Goal: Information Seeking & Learning: Learn about a topic

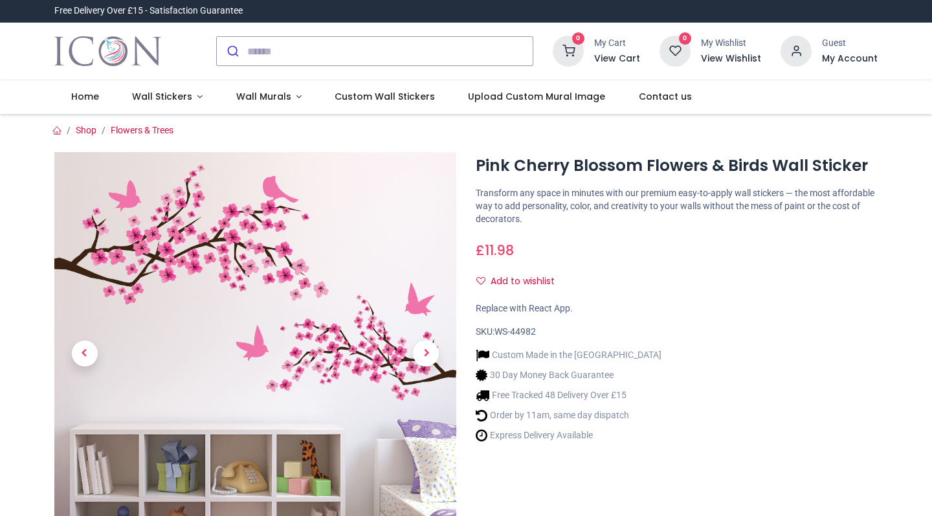
scroll to position [135, 0]
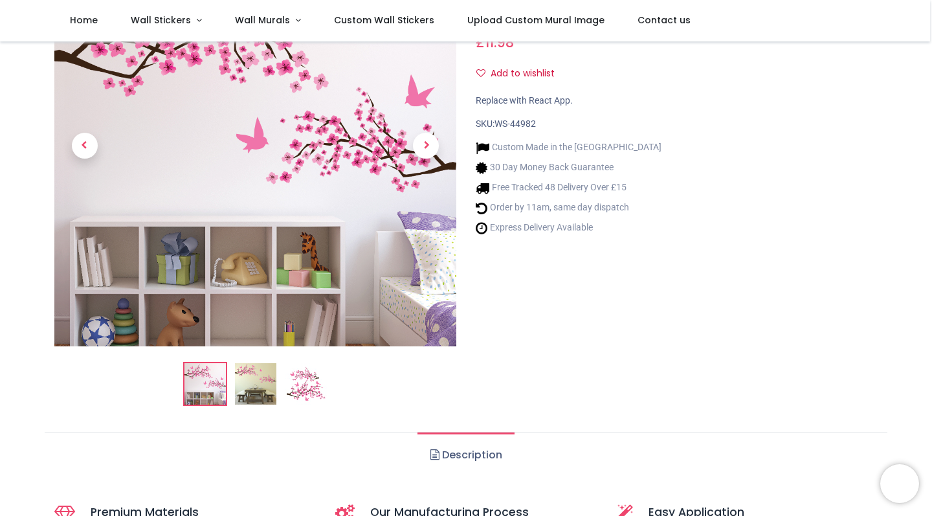
click at [259, 363] on img at bounding box center [255, 383] width 41 height 41
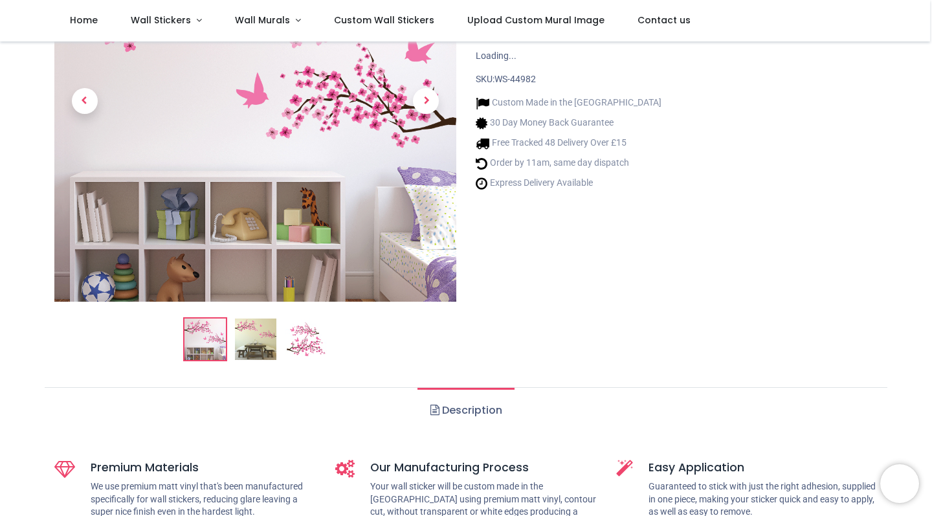
click at [306, 358] on img at bounding box center [305, 338] width 41 height 41
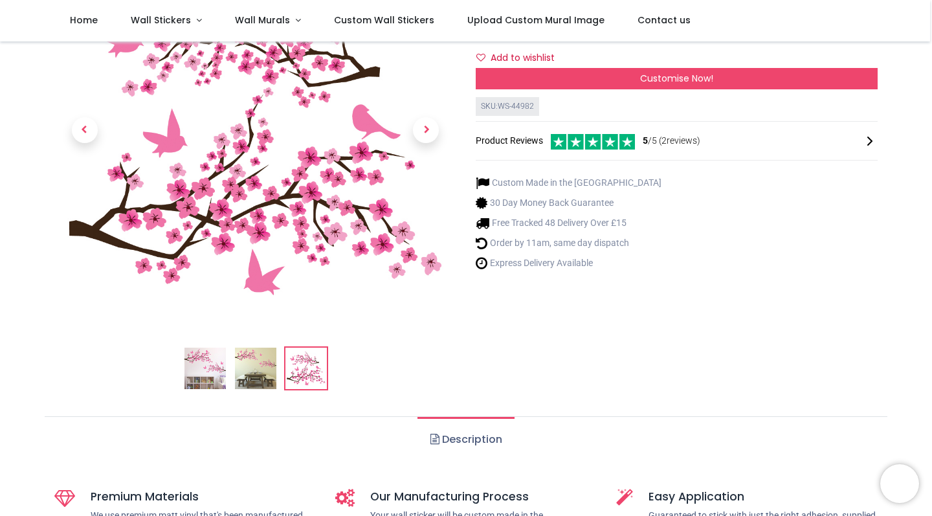
scroll to position [186, 0]
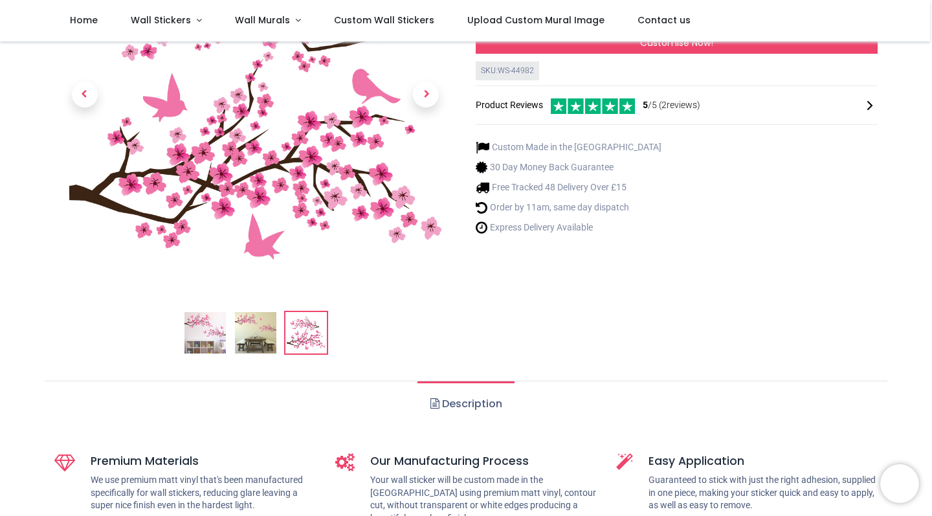
click at [256, 330] on img at bounding box center [255, 332] width 41 height 41
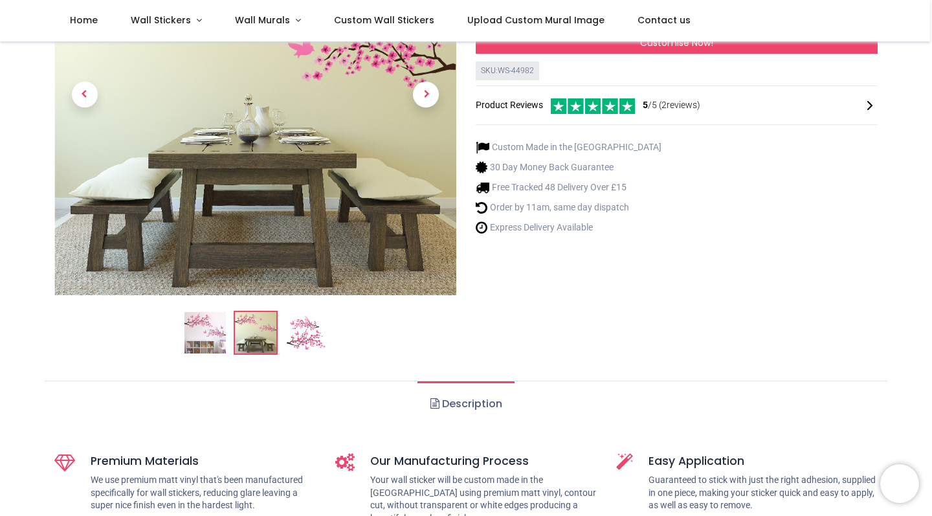
click at [170, 342] on ol at bounding box center [255, 333] width 402 height 44
click at [197, 336] on img at bounding box center [204, 332] width 41 height 41
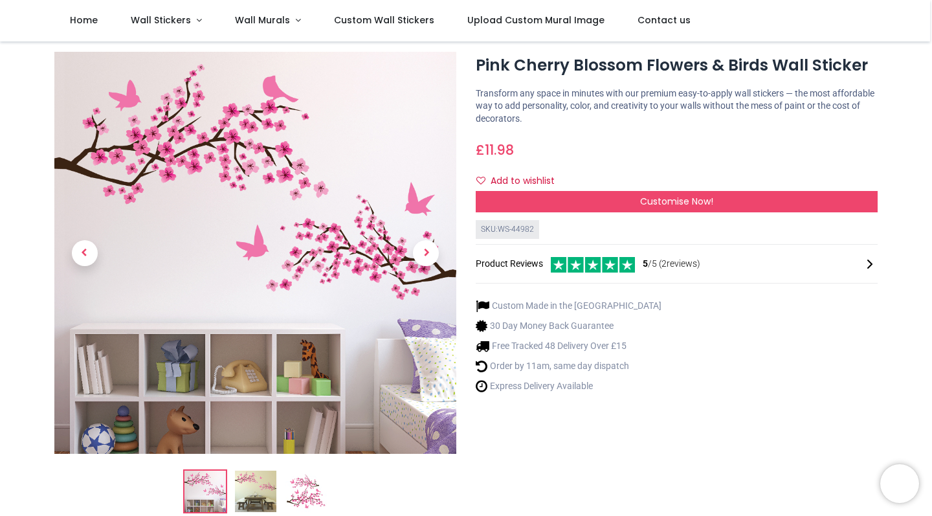
scroll to position [27, 0]
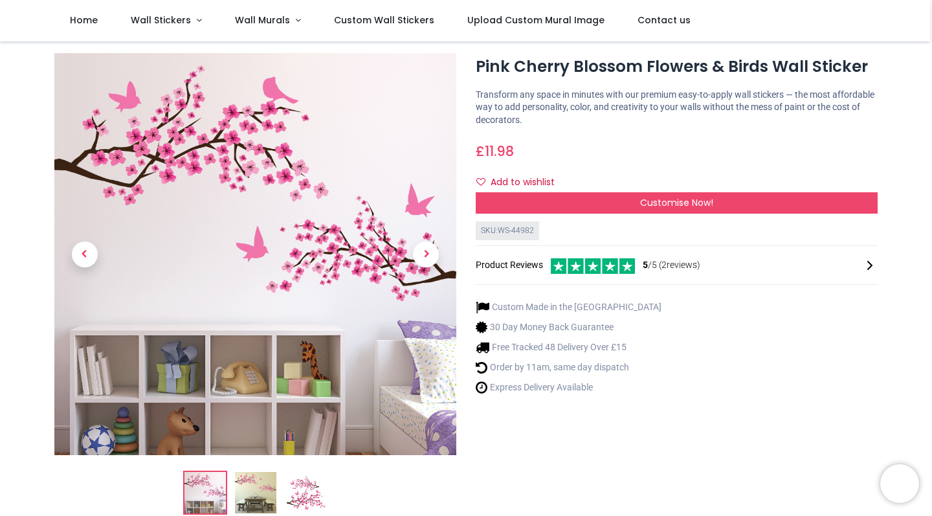
click at [267, 494] on img at bounding box center [255, 492] width 41 height 41
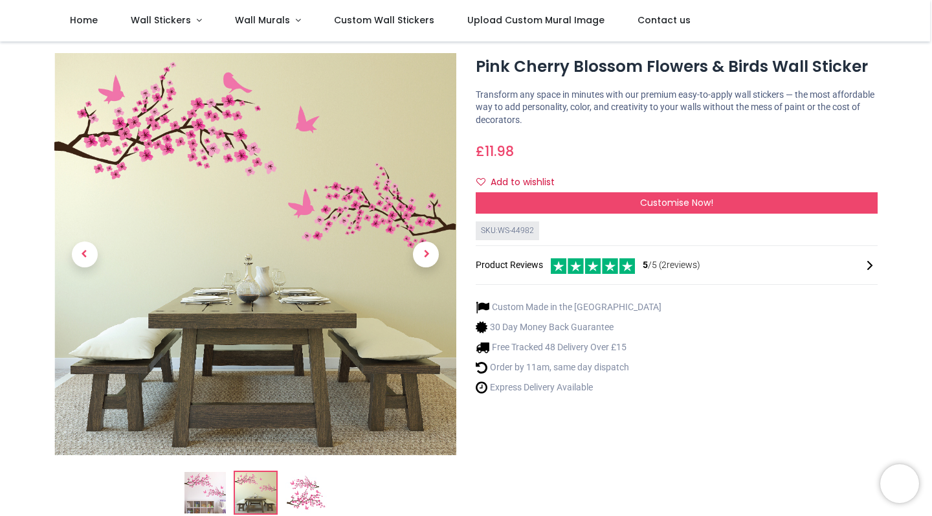
click at [292, 492] on img at bounding box center [305, 492] width 41 height 41
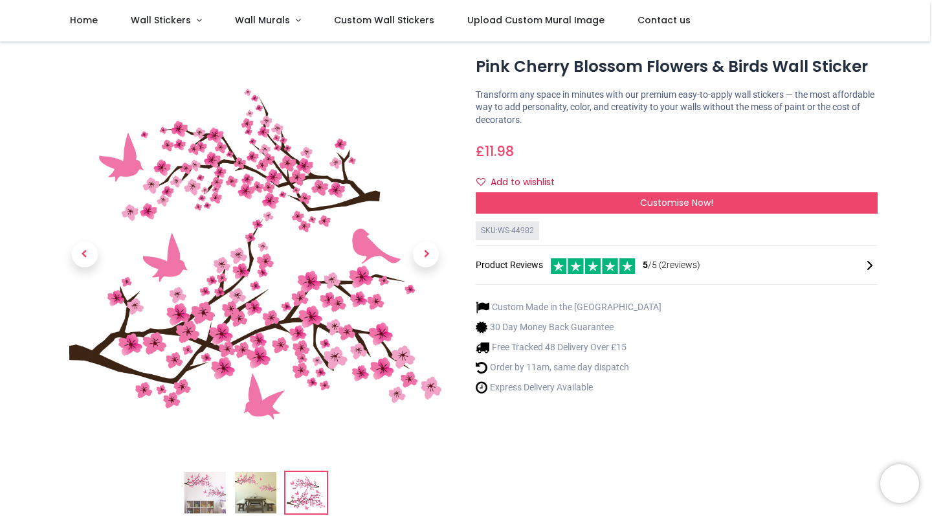
click at [205, 494] on img at bounding box center [204, 492] width 41 height 41
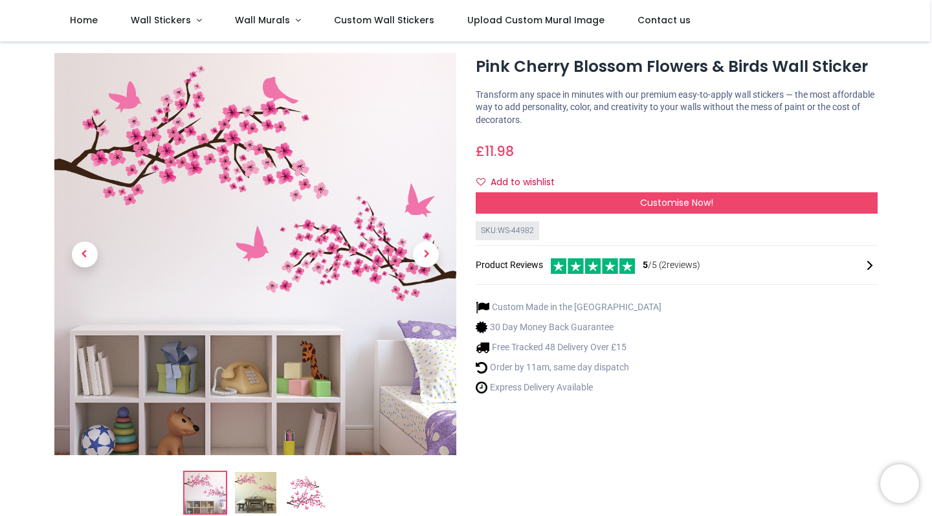
click at [254, 501] on img at bounding box center [255, 492] width 41 height 41
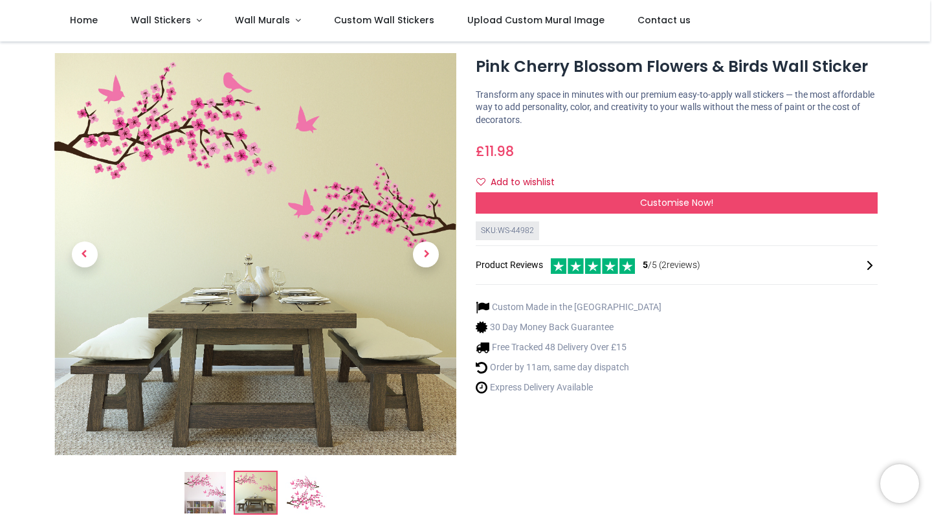
click at [215, 489] on img at bounding box center [204, 492] width 41 height 41
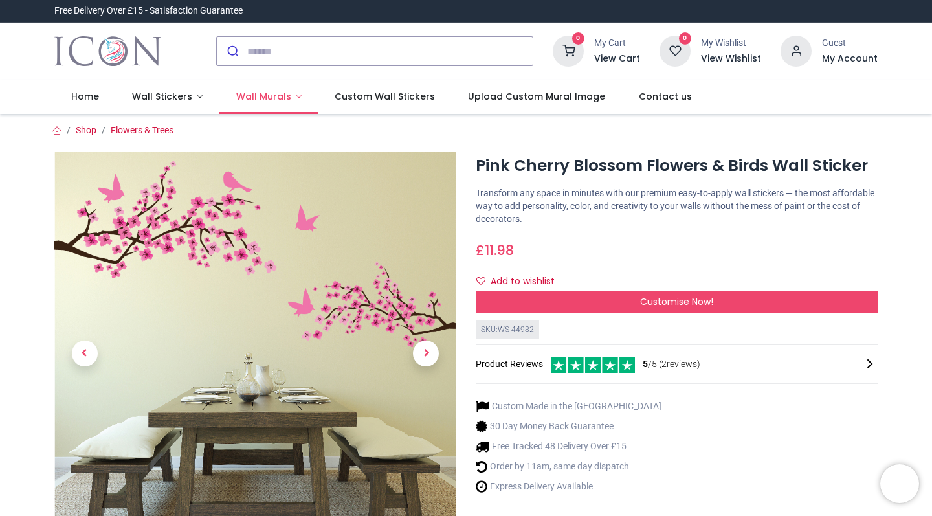
scroll to position [0, 0]
click at [271, 92] on span "Wall Murals" at bounding box center [263, 96] width 55 height 13
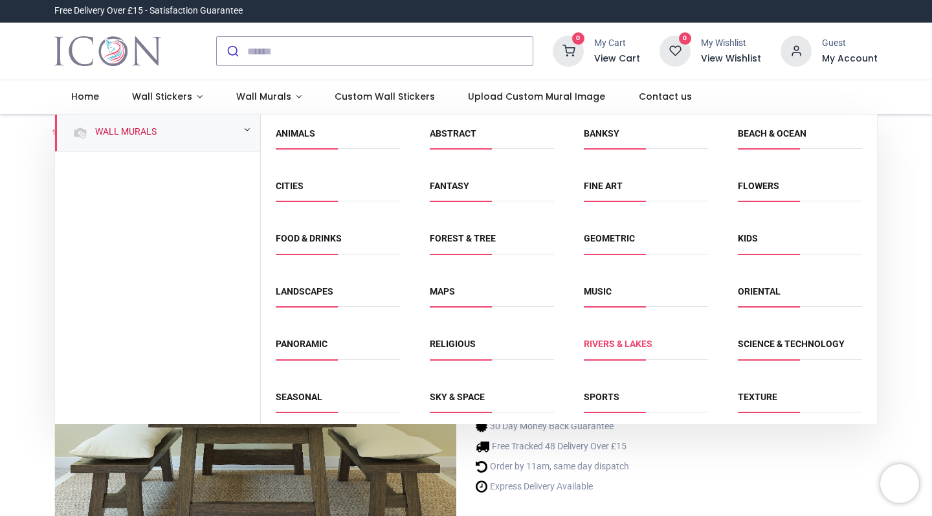
click at [625, 344] on link "Rivers & Lakes" at bounding box center [618, 343] width 69 height 10
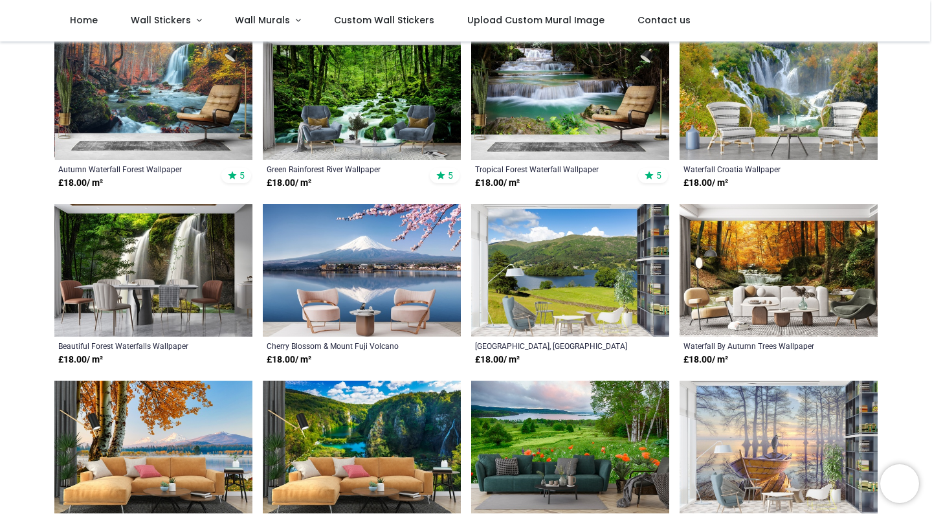
scroll to position [152, 0]
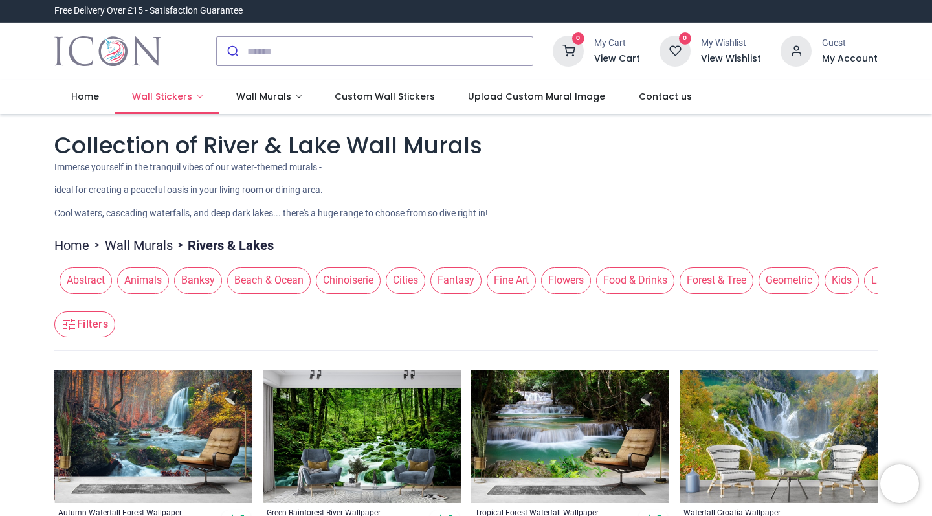
click at [175, 93] on span "Wall Stickers" at bounding box center [162, 96] width 60 height 13
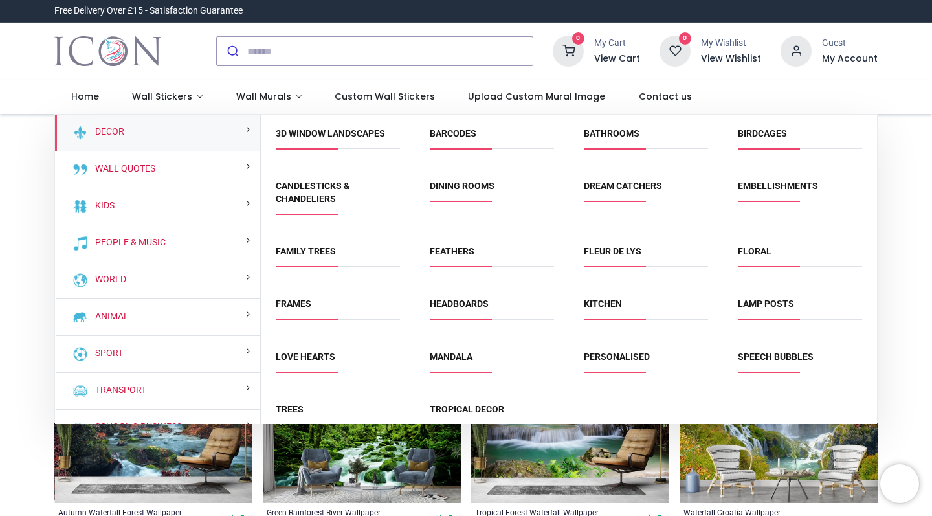
click at [784, 177] on li "Embellishments" at bounding box center [799, 191] width 135 height 29
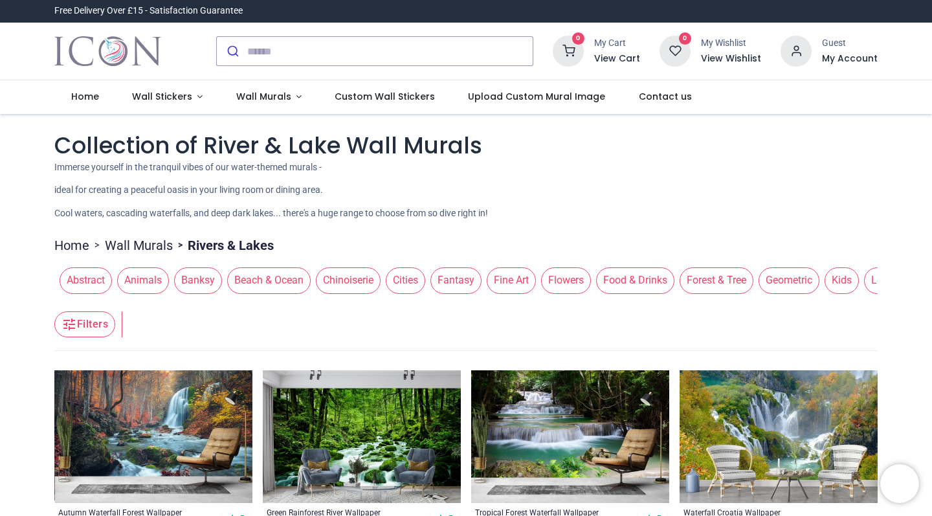
click at [199, 275] on span "Banksy" at bounding box center [198, 280] width 48 height 26
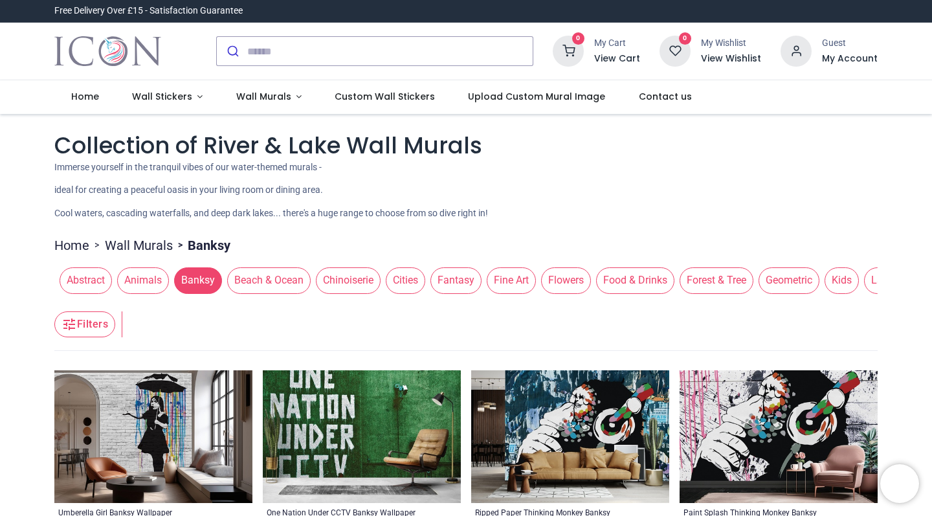
click at [78, 280] on span "Abstract" at bounding box center [86, 280] width 52 height 26
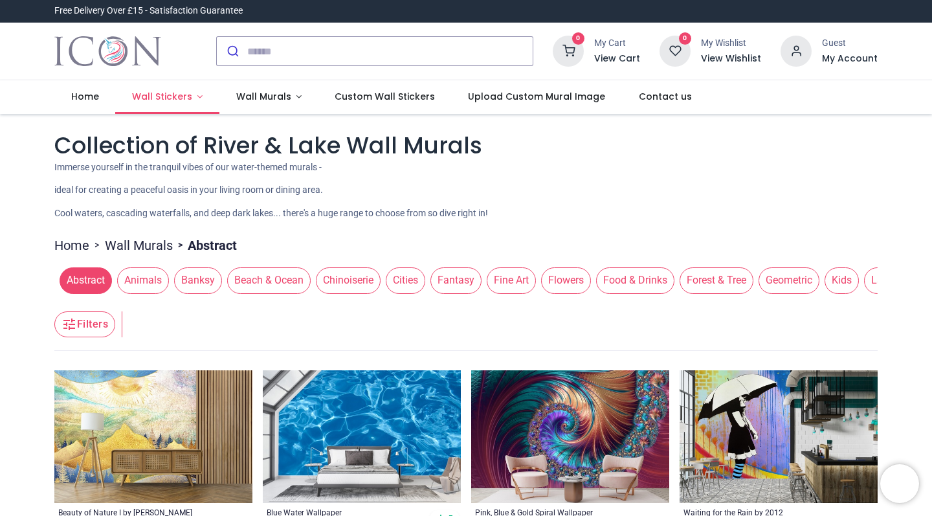
click at [179, 96] on span "Wall Stickers" at bounding box center [162, 96] width 60 height 13
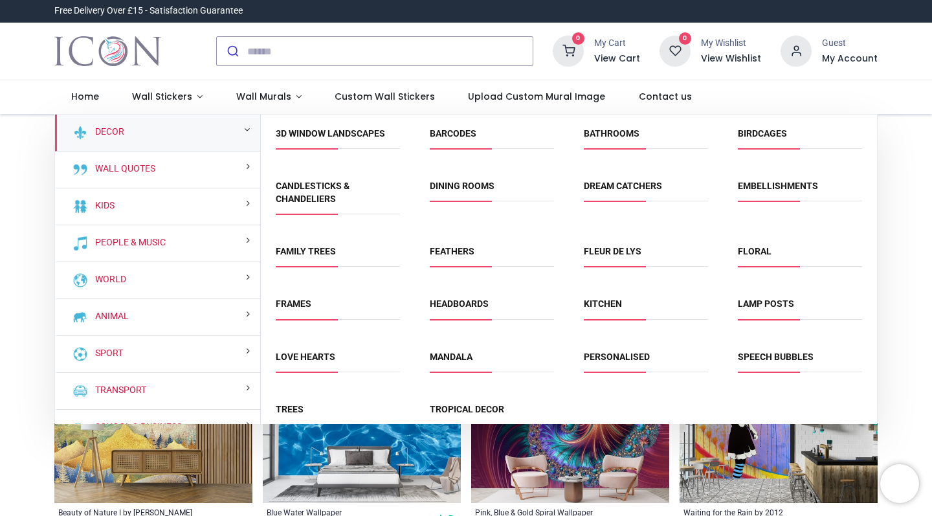
click at [168, 134] on div "Decor" at bounding box center [157, 133] width 205 height 37
click at [244, 133] on small at bounding box center [247, 129] width 6 height 9
click at [177, 91] on span "Wall Stickers" at bounding box center [162, 96] width 60 height 13
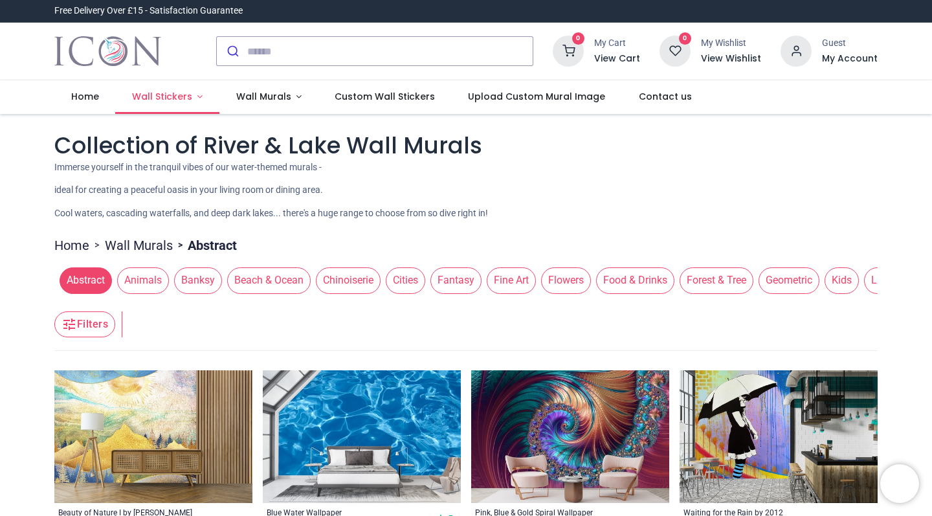
click at [177, 91] on span "Wall Stickers" at bounding box center [162, 96] width 60 height 13
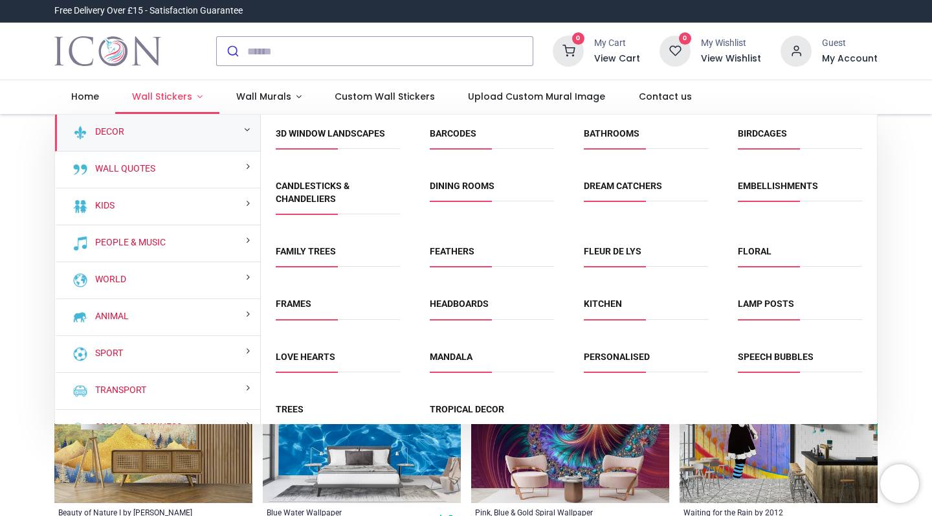
click at [177, 91] on span "Wall Stickers" at bounding box center [162, 96] width 60 height 13
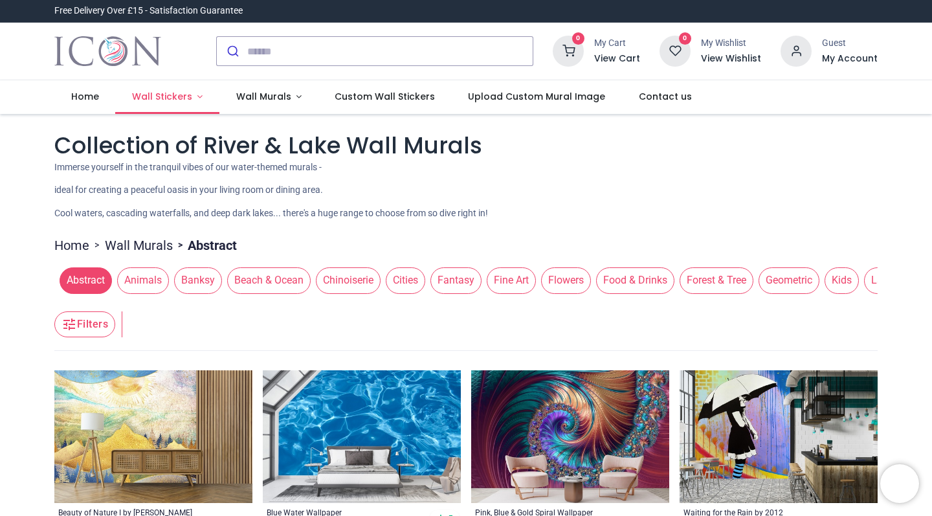
click at [177, 91] on span "Wall Stickers" at bounding box center [162, 96] width 60 height 13
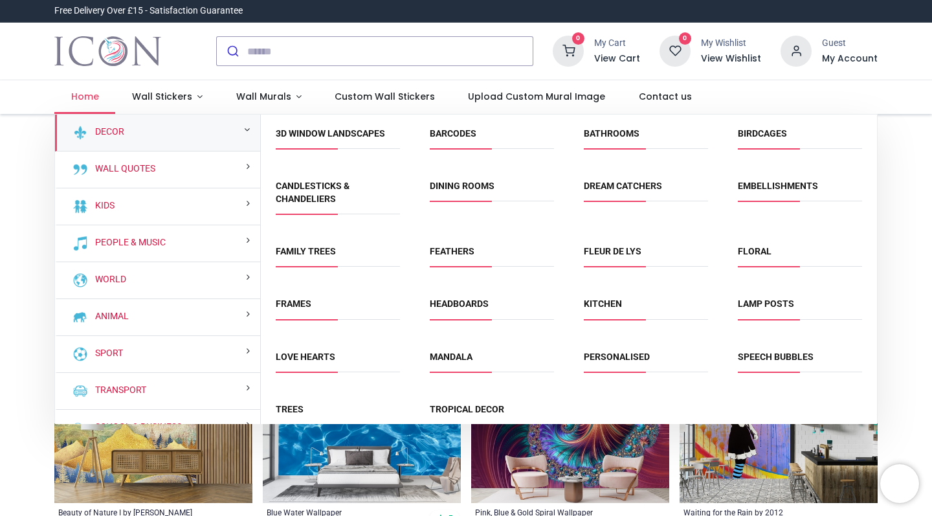
click at [87, 92] on span "Home" at bounding box center [85, 96] width 28 height 13
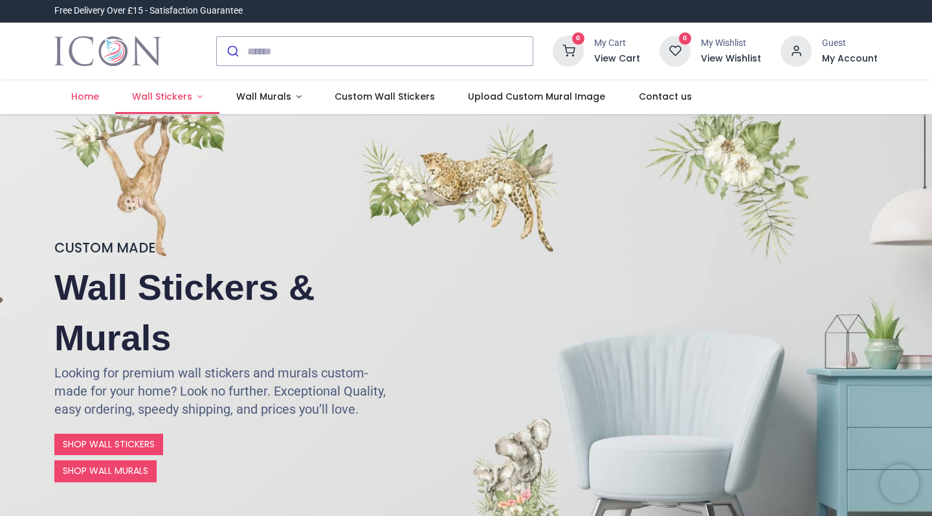
click at [171, 94] on span "Wall Stickers" at bounding box center [162, 96] width 60 height 13
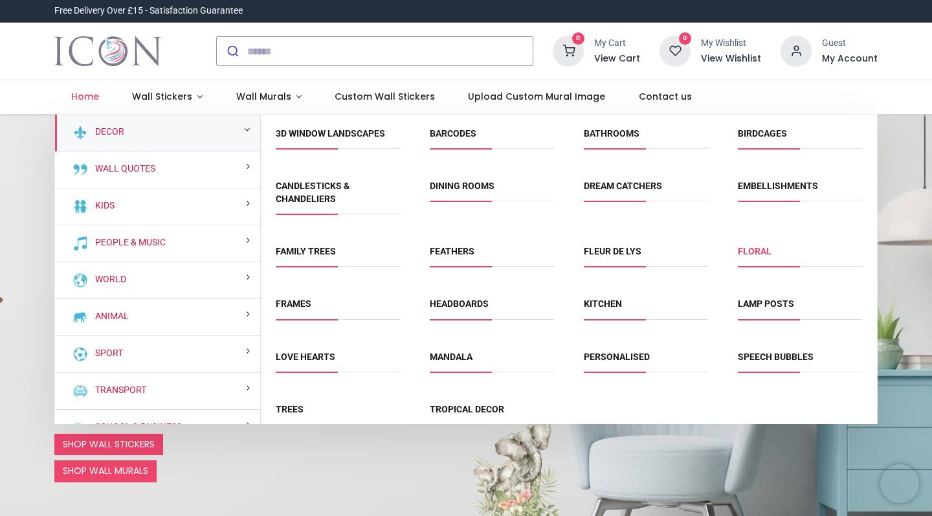
click at [754, 250] on link "Floral" at bounding box center [755, 251] width 34 height 10
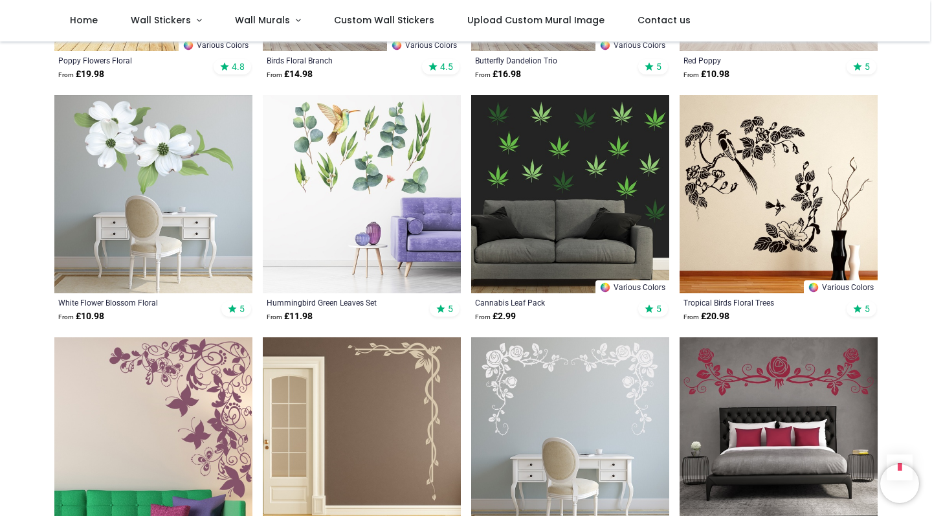
scroll to position [1416, 0]
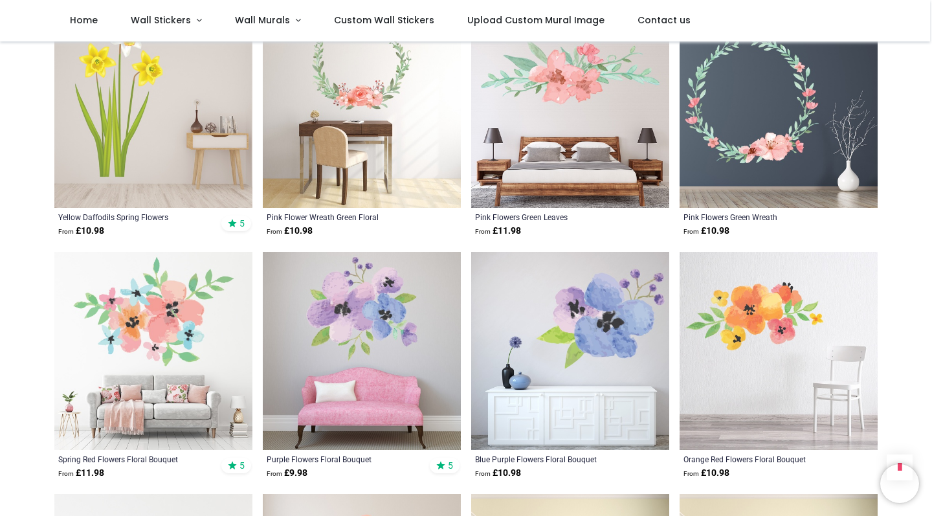
scroll to position [2952, 0]
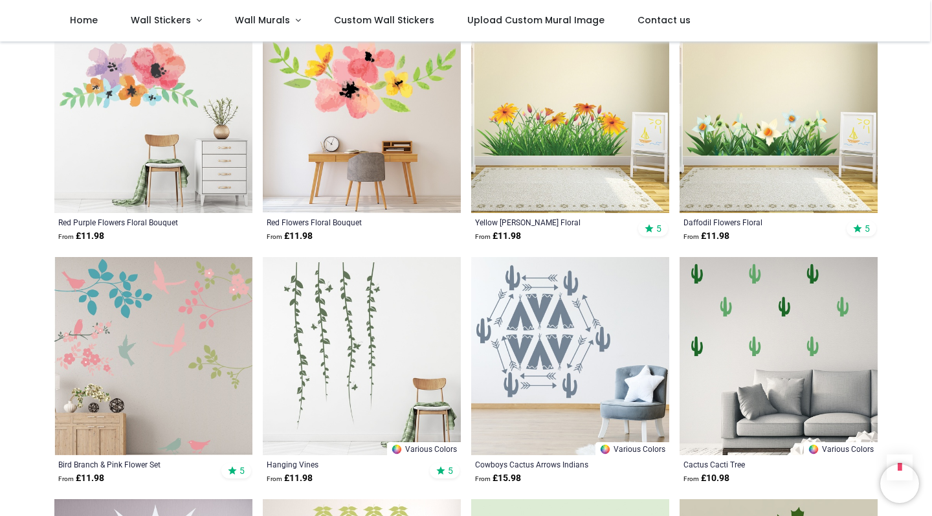
scroll to position [3563, 0]
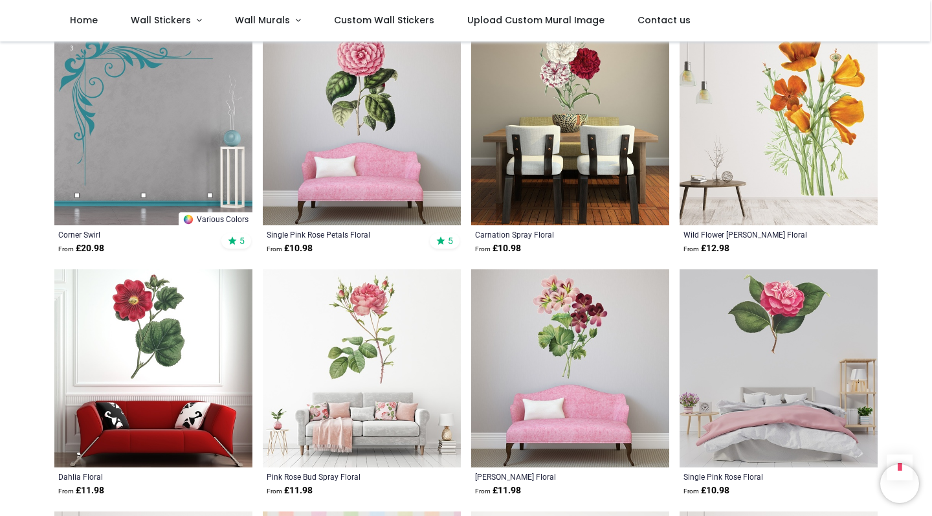
scroll to position [5838, 0]
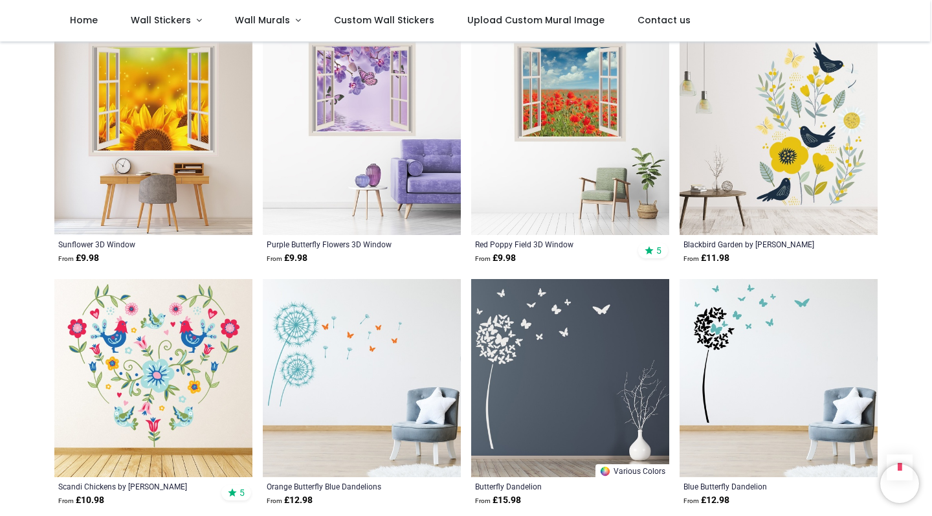
scroll to position [6715, 0]
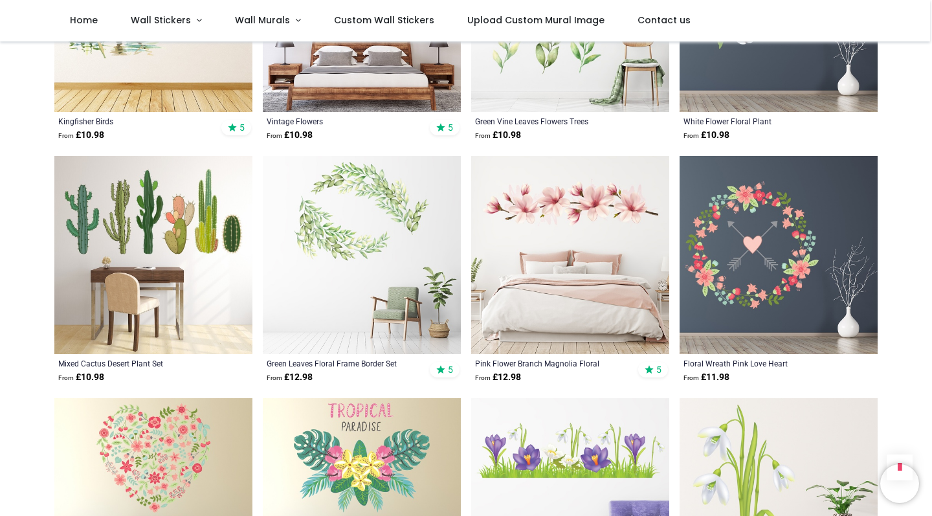
scroll to position [2316, 0]
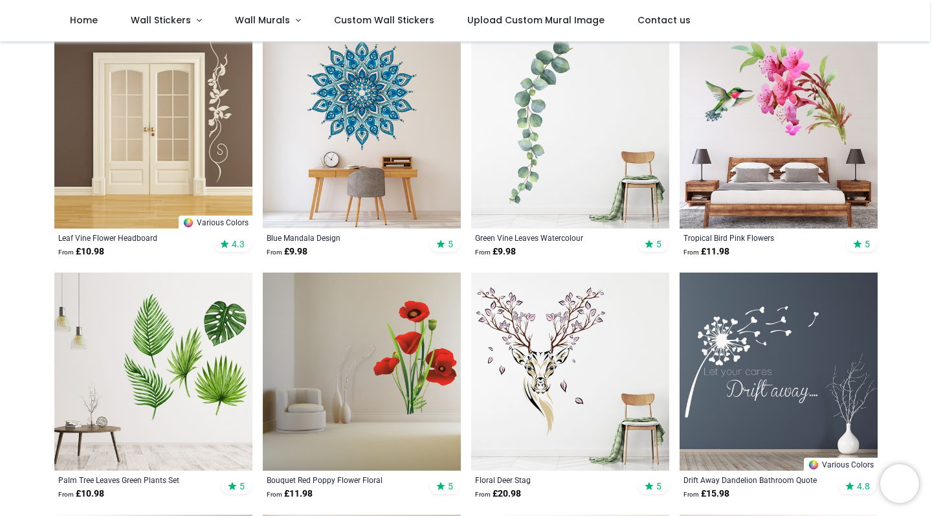
scroll to position [507, 0]
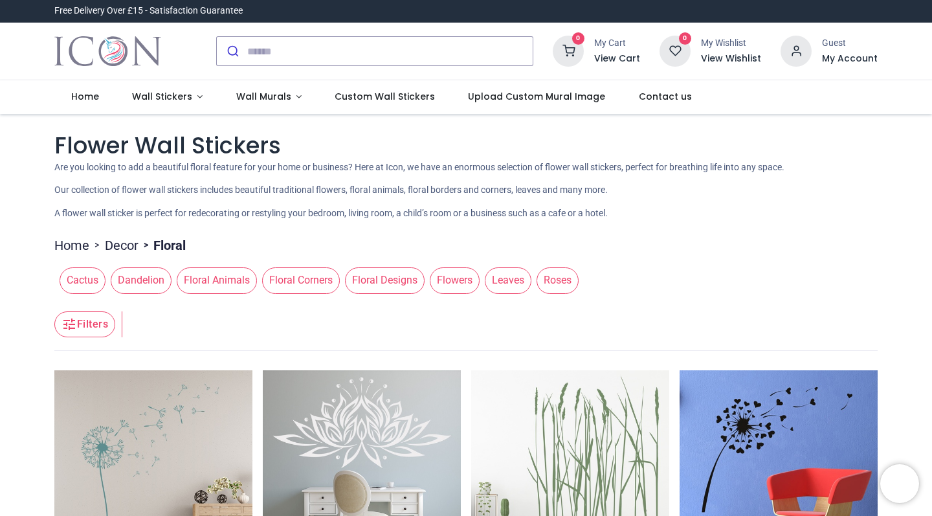
click at [454, 285] on span "Flowers" at bounding box center [455, 280] width 50 height 26
click at [566, 289] on span "Roses" at bounding box center [557, 280] width 42 height 26
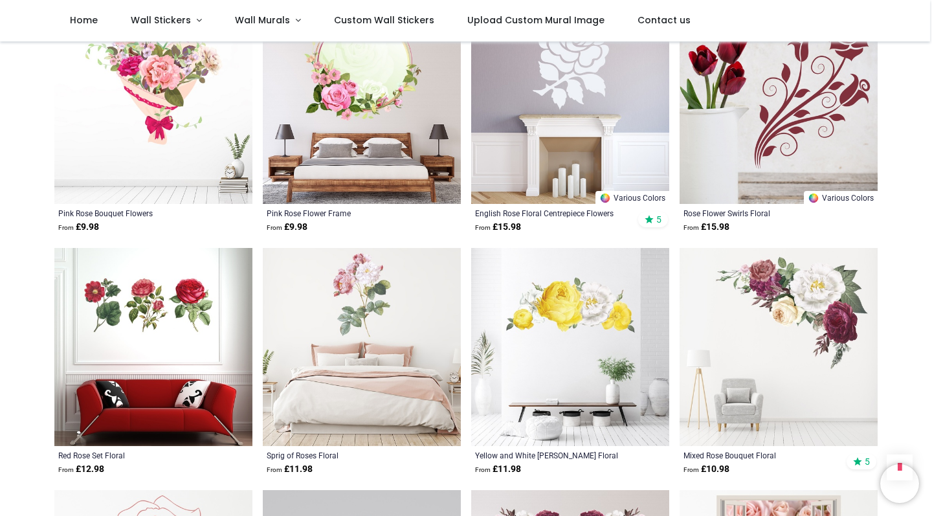
scroll to position [1028, 0]
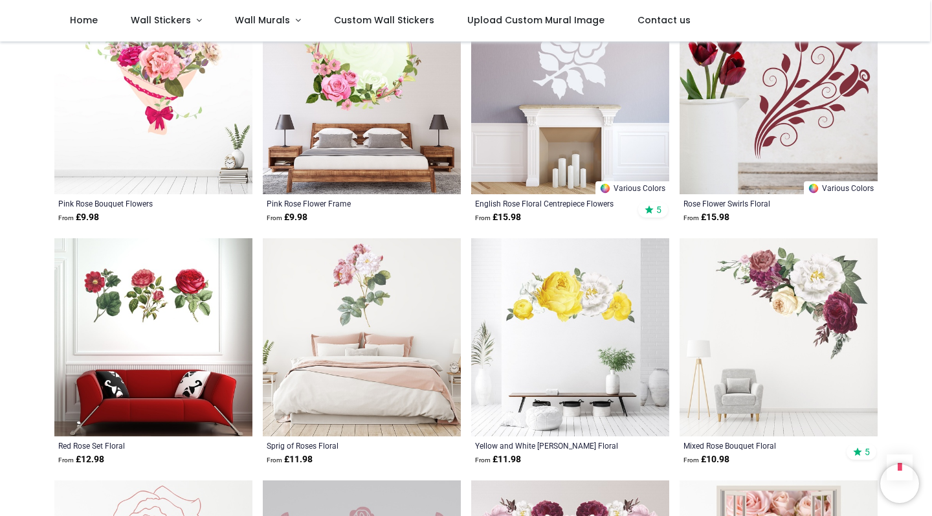
click at [844, 0] on html "Login • Register Home Wall Stickers" at bounding box center [466, 258] width 932 height 516
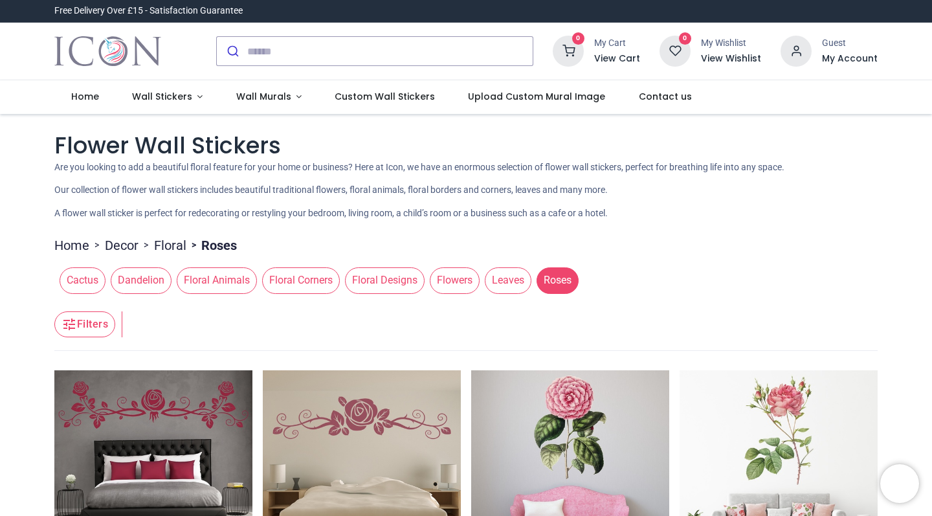
scroll to position [0, 0]
click at [149, 278] on span "Dandelion" at bounding box center [141, 280] width 61 height 26
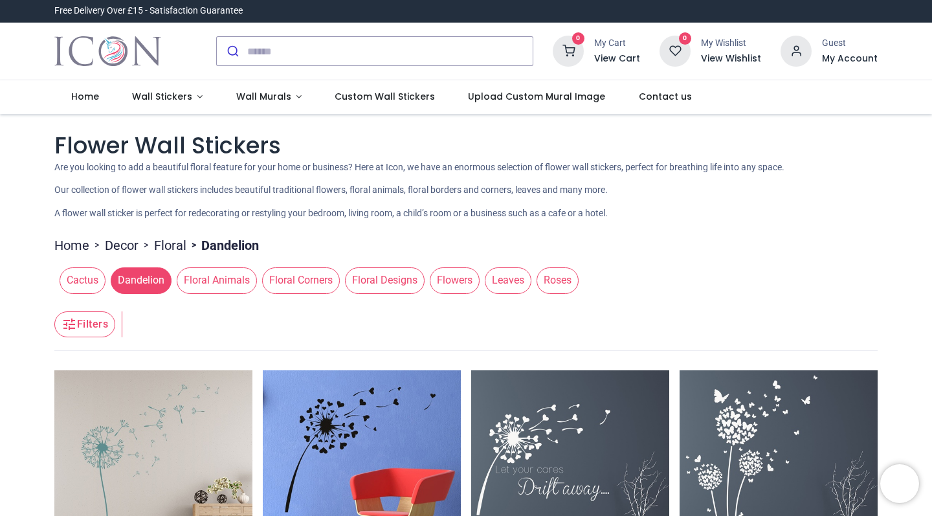
click at [87, 288] on span "Cactus" at bounding box center [83, 280] width 46 height 26
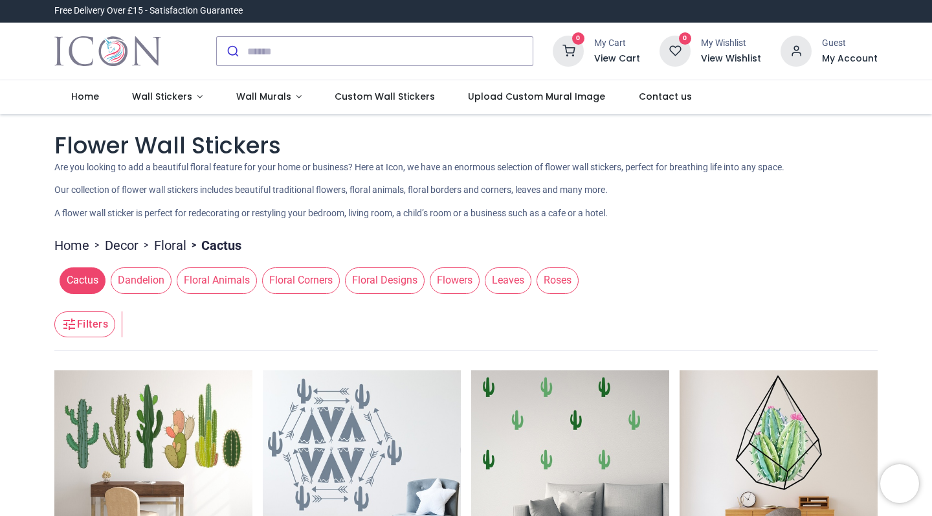
click at [205, 293] on div "Cactus Dandelion Floral Animals Floral Corners Floral Designs Flowers Leaves Ro…" at bounding box center [465, 280] width 823 height 36
click at [218, 287] on span "Floral Animals" at bounding box center [217, 280] width 80 height 26
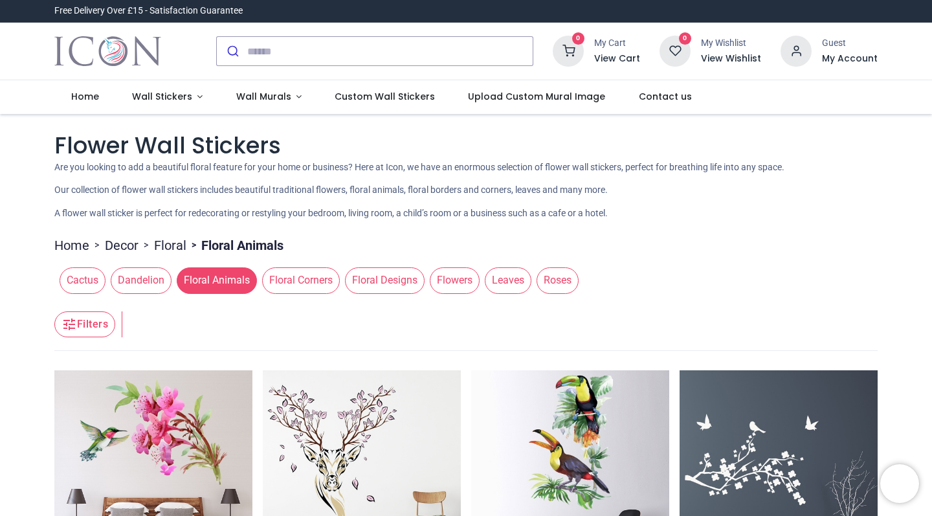
click at [327, 272] on span "Floral Corners" at bounding box center [301, 280] width 78 height 26
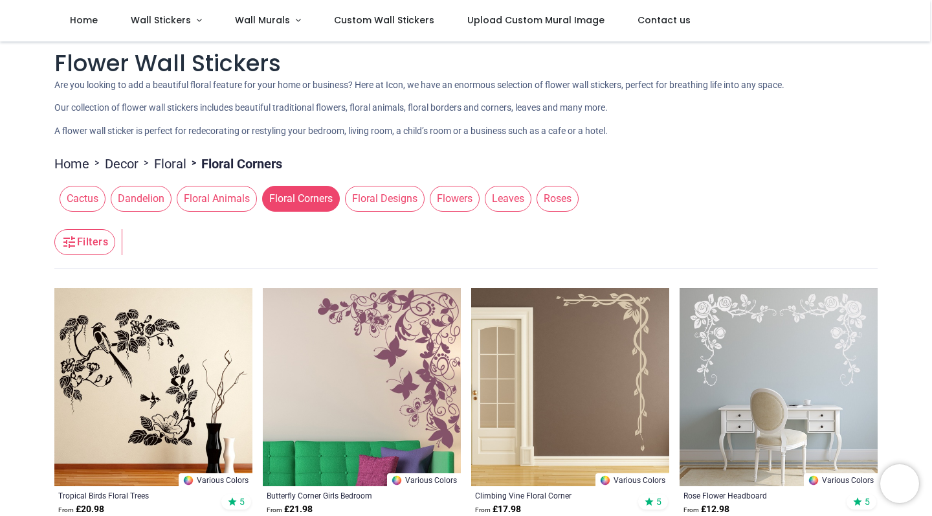
scroll to position [10, 0]
click at [379, 186] on span "Floral Designs" at bounding box center [385, 198] width 80 height 26
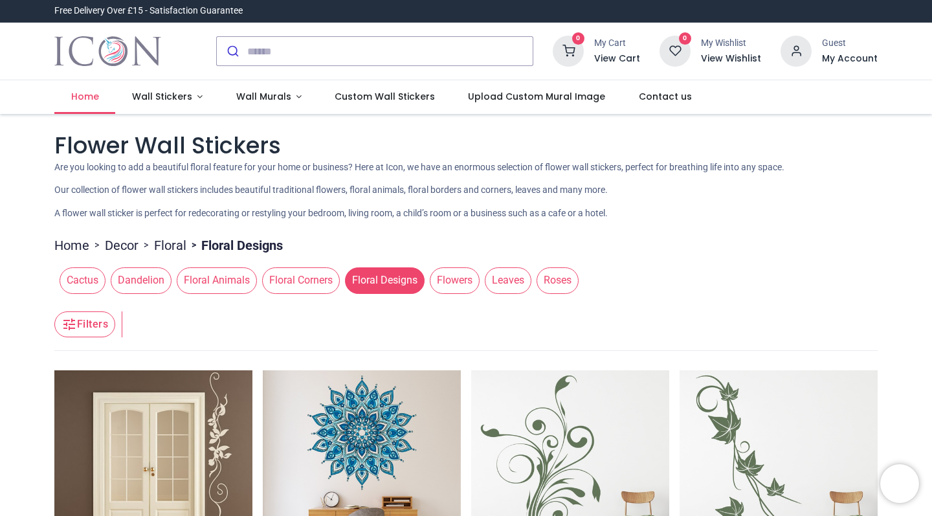
click at [82, 98] on span "Home" at bounding box center [85, 96] width 28 height 13
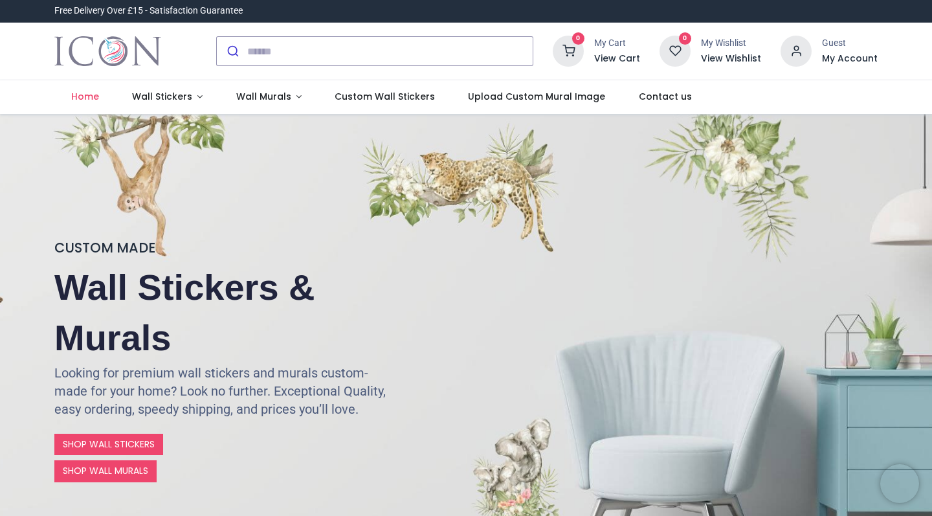
scroll to position [1, 0]
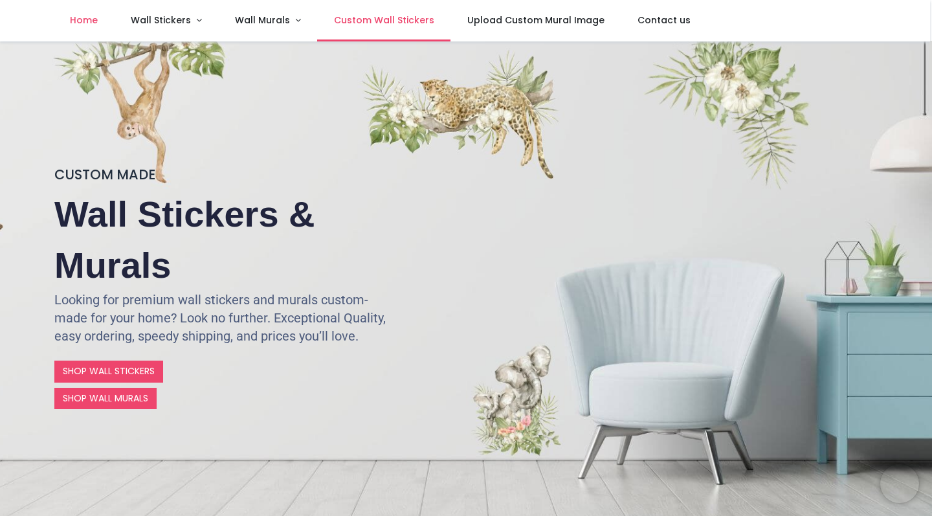
click at [377, 28] on link "Custom Wall Stickers" at bounding box center [383, 20] width 133 height 41
